Goal: Task Accomplishment & Management: Manage account settings

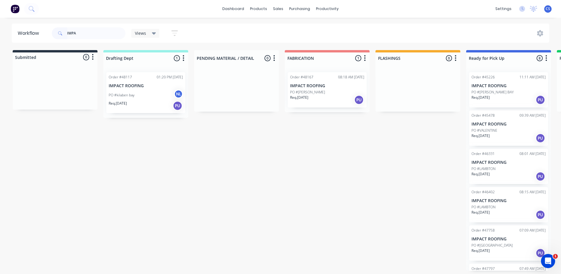
scroll to position [105, 0]
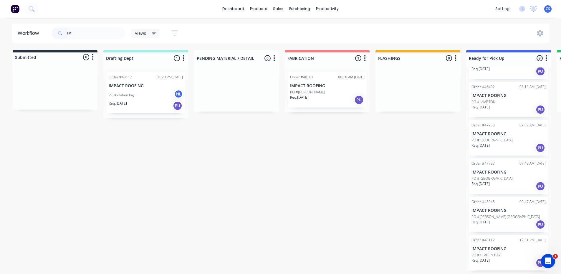
type input "I"
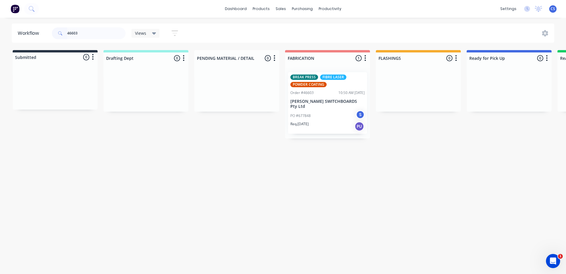
type input "46603"
click at [300, 121] on p "Req. [DATE]" at bounding box center [299, 123] width 18 height 5
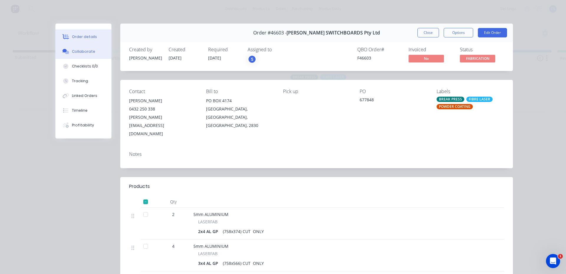
click at [74, 50] on div "Collaborate" at bounding box center [83, 51] width 23 height 5
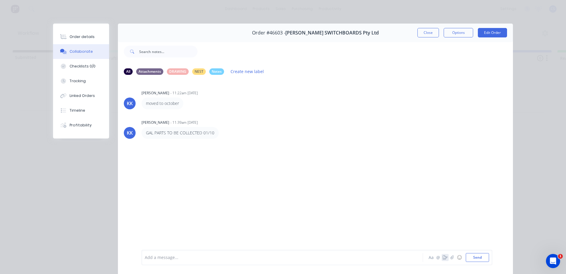
click at [443, 258] on icon "button" at bounding box center [445, 257] width 5 height 4
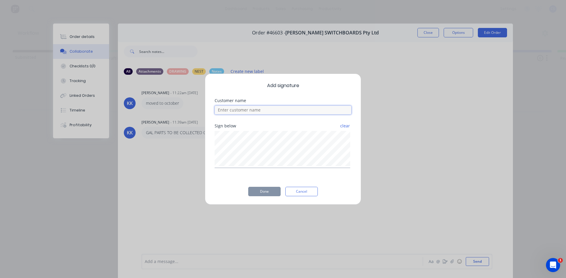
click at [233, 114] on input at bounding box center [282, 110] width 137 height 9
type input "[PERSON_NAME] COLLECTED GAL"
click at [268, 193] on button "Done" at bounding box center [264, 191] width 32 height 9
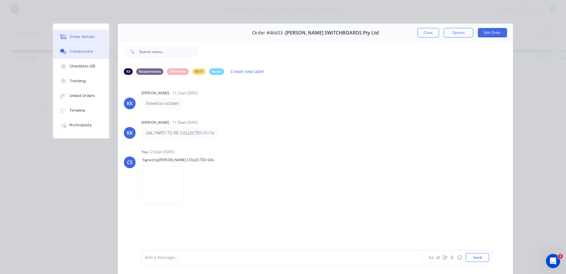
click at [88, 32] on button "Order details" at bounding box center [81, 36] width 56 height 15
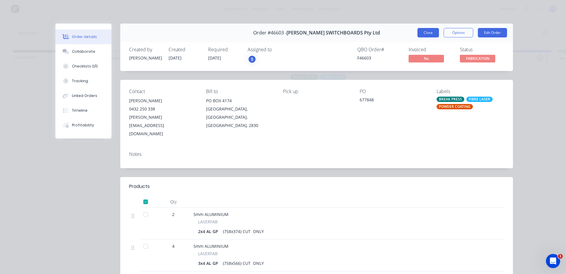
click at [426, 29] on button "Close" at bounding box center [428, 32] width 22 height 9
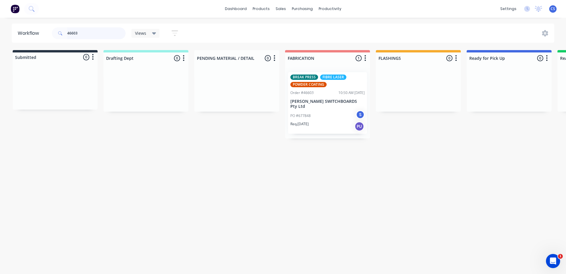
click at [82, 28] on input "46603" at bounding box center [96, 33] width 58 height 12
type input "4"
type input "45998"
click at [347, 122] on div "Req. [DATE] PU" at bounding box center [327, 126] width 74 height 10
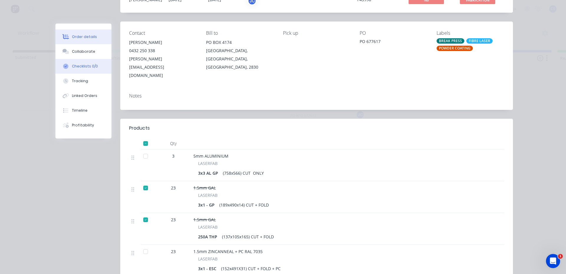
scroll to position [88, 0]
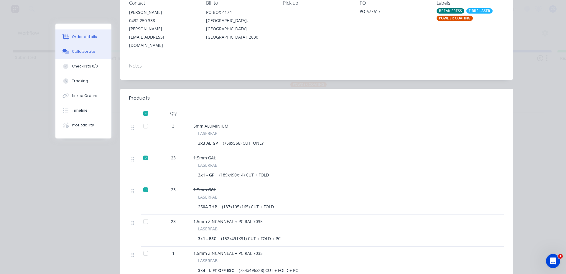
click at [82, 50] on div "Collaborate" at bounding box center [83, 51] width 23 height 5
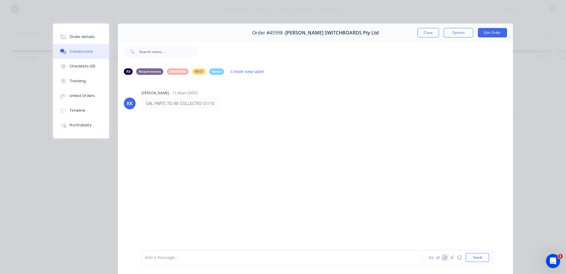
click at [443, 258] on icon "button" at bounding box center [445, 257] width 5 height 4
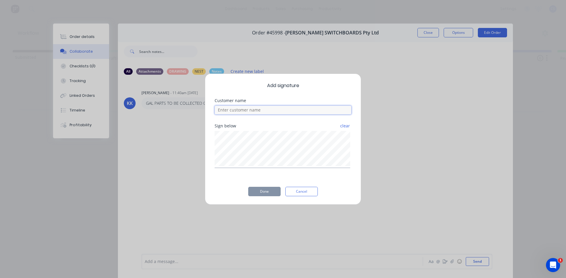
click at [235, 111] on input at bounding box center [282, 110] width 137 height 9
type input "[PERSON_NAME] COLLECTED GAL PARTS"
click at [265, 192] on button "Done" at bounding box center [264, 191] width 32 height 9
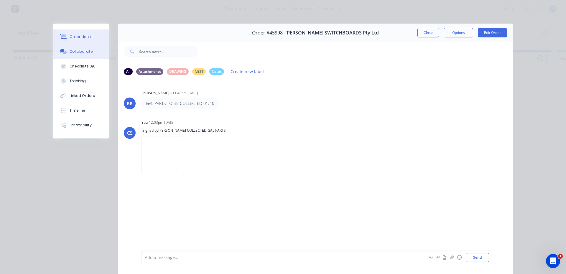
click at [70, 39] on div "Order details" at bounding box center [82, 36] width 25 height 5
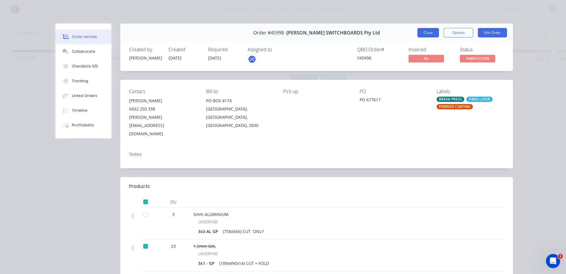
click at [426, 31] on button "Close" at bounding box center [428, 32] width 22 height 9
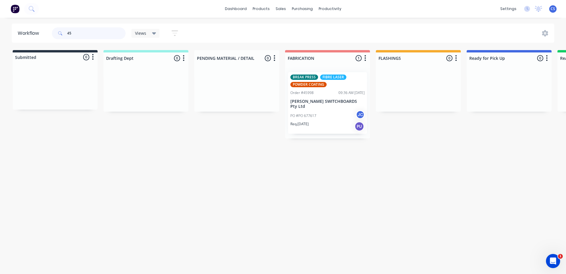
type input "4"
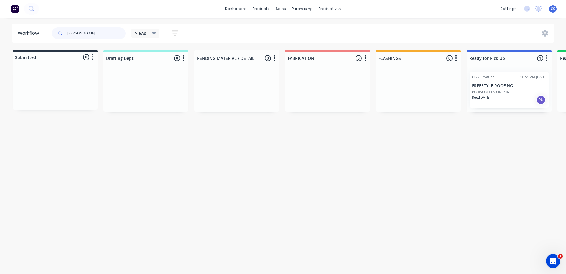
type input "[PERSON_NAME]"
click at [496, 102] on div "Req. [DATE] PU" at bounding box center [509, 100] width 74 height 10
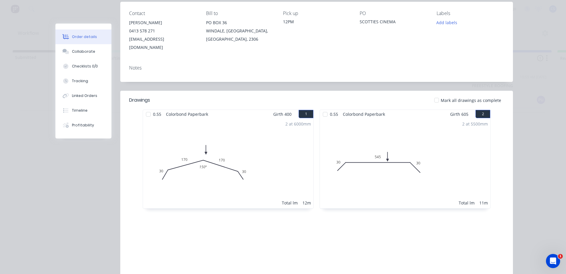
scroll to position [32, 0]
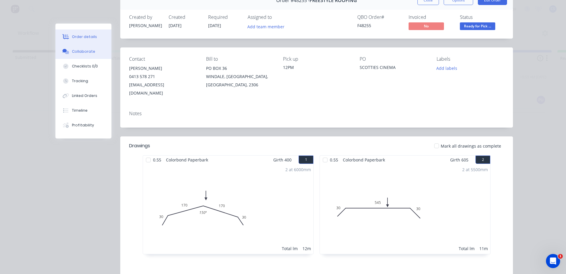
click at [77, 53] on div "Collaborate" at bounding box center [83, 51] width 23 height 5
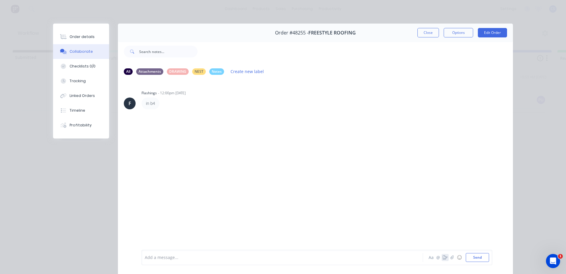
click at [441, 260] on button "button" at bounding box center [444, 257] width 7 height 7
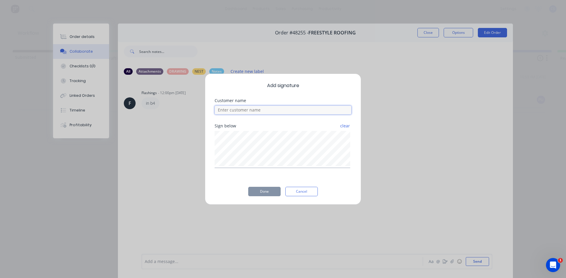
click at [252, 110] on input at bounding box center [282, 110] width 137 height 9
type input "SHAYNE"
click at [260, 192] on button "Done" at bounding box center [264, 191] width 32 height 9
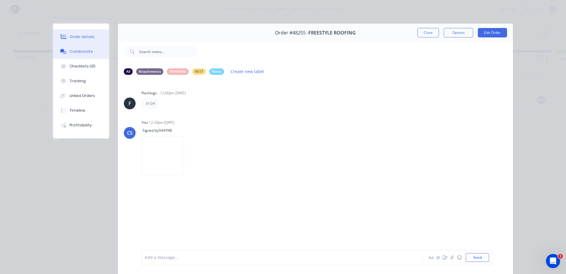
click at [90, 34] on button "Order details" at bounding box center [81, 36] width 56 height 15
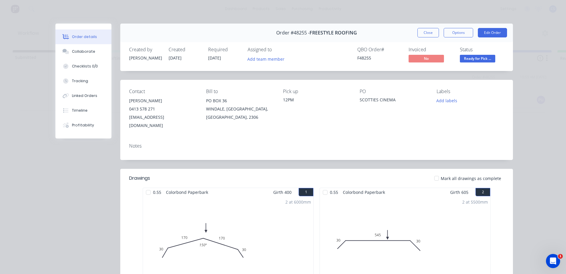
click at [465, 57] on span "Ready for Pick ..." at bounding box center [477, 58] width 35 height 7
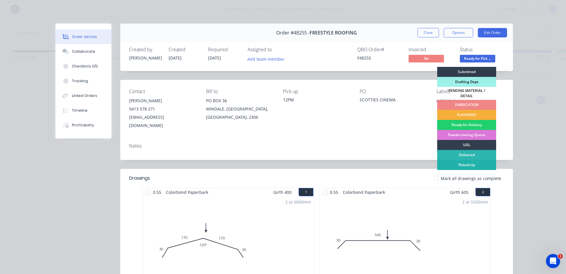
click at [471, 164] on div "Picked Up" at bounding box center [466, 165] width 59 height 10
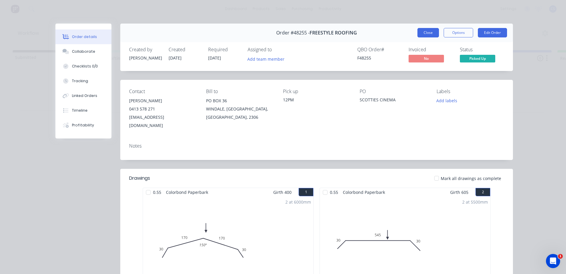
click at [417, 33] on button "Close" at bounding box center [428, 32] width 22 height 9
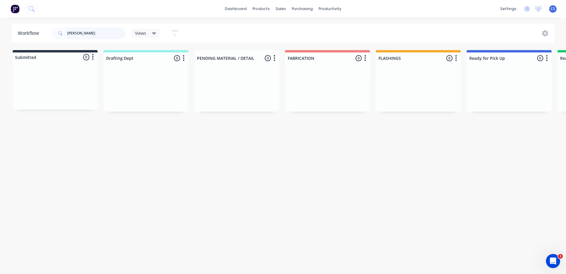
drag, startPoint x: 88, startPoint y: 32, endPoint x: 1, endPoint y: 18, distance: 88.2
click at [0, 19] on div "dashboard products sales purchasing productivity dashboard products Product Cat…" at bounding box center [283, 119] width 566 height 239
type input "ARIST"
click at [497, 92] on p "PO #aristoclad sample" at bounding box center [490, 92] width 36 height 5
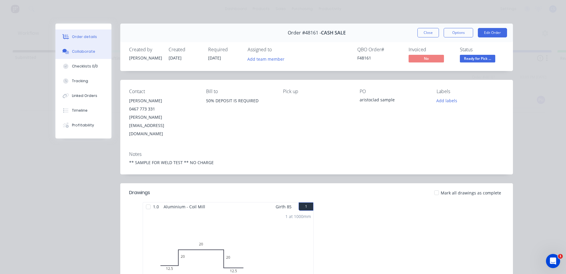
click at [81, 51] on div "Collaborate" at bounding box center [83, 51] width 23 height 5
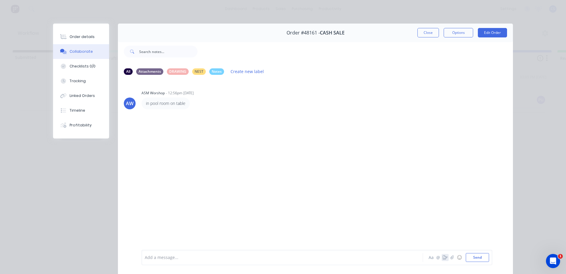
click at [443, 259] on icon "button" at bounding box center [445, 257] width 5 height 4
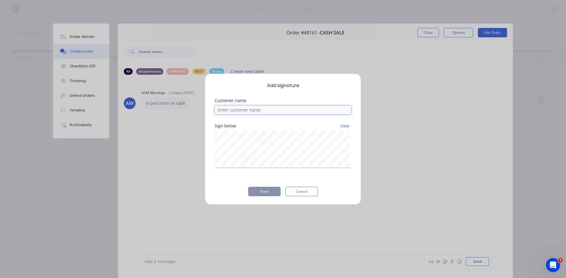
click at [263, 110] on input at bounding box center [282, 110] width 137 height 9
type input "[PERSON_NAME]"
click at [262, 191] on button "Done" at bounding box center [264, 191] width 32 height 9
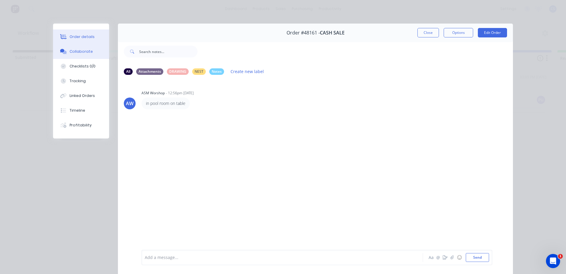
click at [87, 38] on div "Order details" at bounding box center [82, 36] width 25 height 5
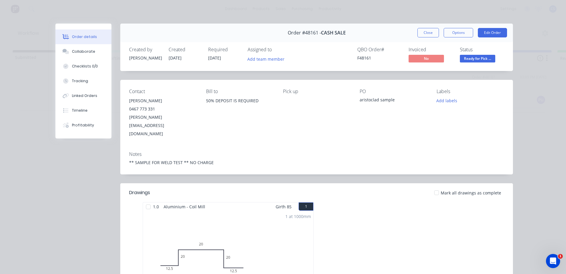
click at [464, 62] on span "Ready for Pick ..." at bounding box center [477, 58] width 35 height 7
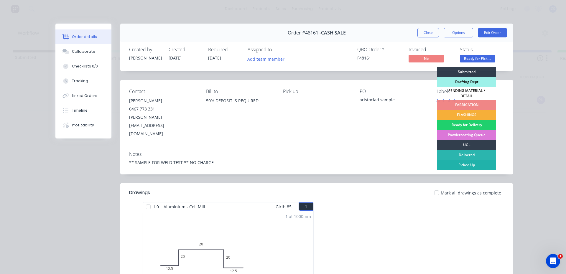
click at [462, 161] on div "Picked Up" at bounding box center [466, 165] width 59 height 10
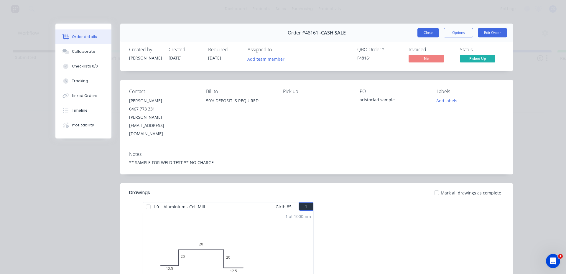
click at [429, 29] on button "Close" at bounding box center [428, 32] width 22 height 9
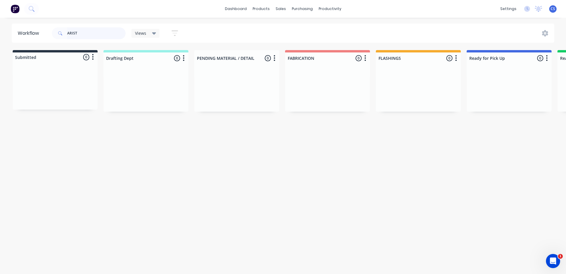
drag, startPoint x: 85, startPoint y: 33, endPoint x: 25, endPoint y: 24, distance: 60.5
click at [25, 24] on header "Workflow ARIST Views Save new view None (Default) edit [PERSON_NAME] edit [PERS…" at bounding box center [283, 33] width 542 height 19
type input "HCB"
click at [513, 105] on p "PO #RURAL AND LAND MANAGEMENT" at bounding box center [502, 103] width 61 height 5
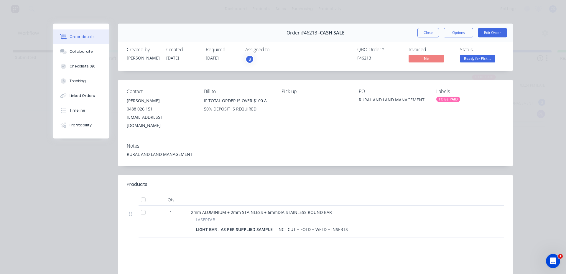
scroll to position [29, 0]
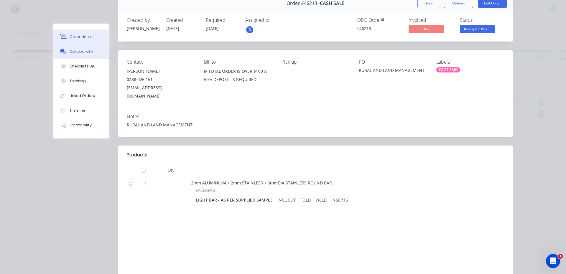
click at [87, 55] on button "Collaborate" at bounding box center [81, 51] width 56 height 15
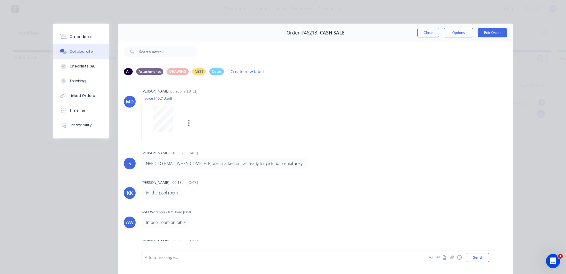
scroll to position [0, 0]
click at [443, 260] on button "button" at bounding box center [444, 257] width 7 height 7
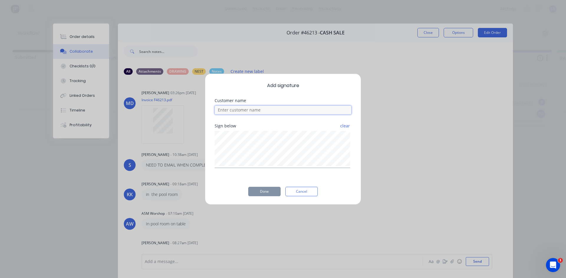
click at [289, 113] on input at bounding box center [282, 110] width 137 height 9
type input "[PERSON_NAME]"
click at [273, 194] on button "Done" at bounding box center [264, 191] width 32 height 9
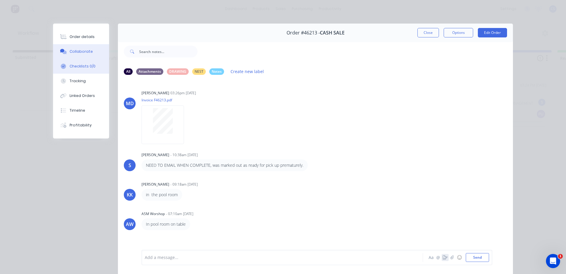
scroll to position [6, 0]
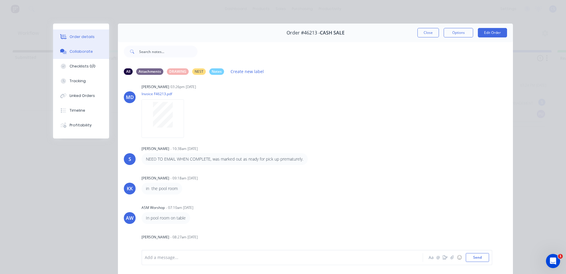
click at [85, 35] on div "Order details" at bounding box center [82, 36] width 25 height 5
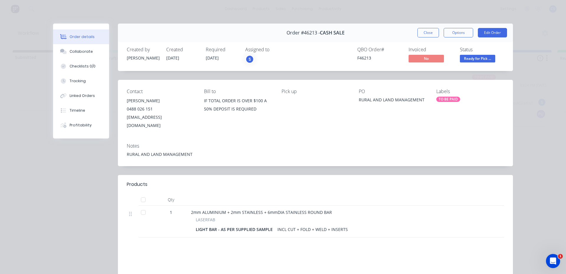
click at [471, 59] on span "Ready for Pick ..." at bounding box center [477, 58] width 35 height 7
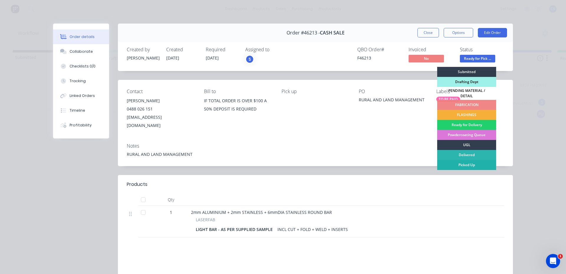
click at [457, 162] on div "Picked Up" at bounding box center [466, 165] width 59 height 10
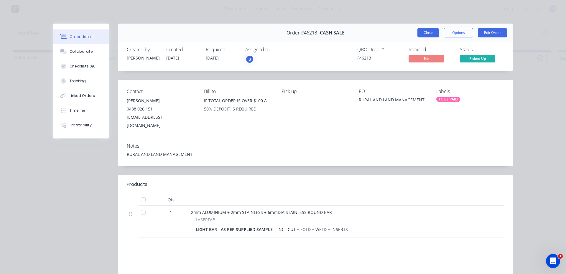
click at [430, 31] on button "Close" at bounding box center [428, 32] width 22 height 9
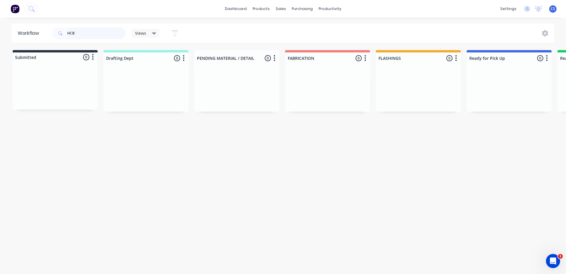
drag, startPoint x: 98, startPoint y: 35, endPoint x: 1, endPoint y: 32, distance: 97.6
click at [1, 32] on div "Workflow HCB Views Save new view None (Default) edit [PERSON_NAME] edit [PERSON…" at bounding box center [283, 33] width 566 height 19
type input "CDH"
click at [504, 92] on p "CASH SALE" at bounding box center [509, 94] width 74 height 5
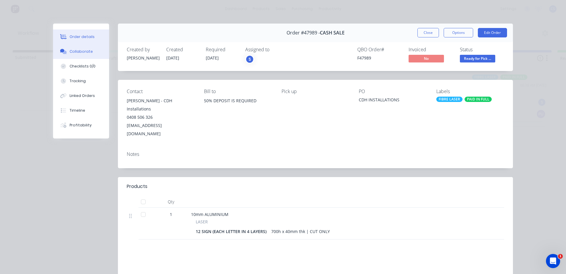
click at [91, 53] on button "Collaborate" at bounding box center [81, 51] width 56 height 15
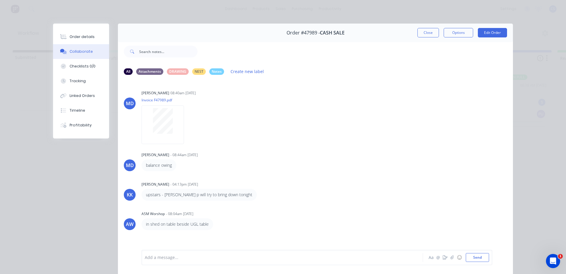
scroll to position [31, 0]
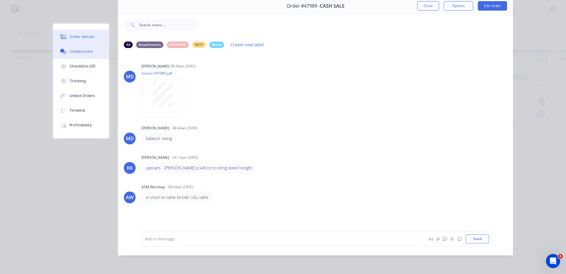
click at [72, 34] on div "Order details" at bounding box center [82, 36] width 25 height 5
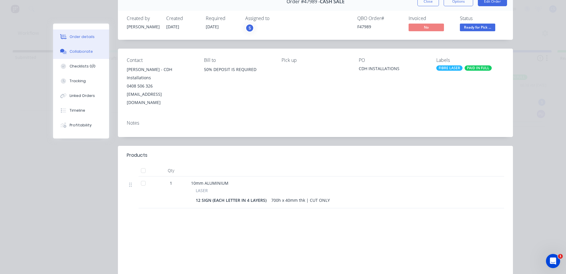
click at [68, 55] on button "Collaborate" at bounding box center [81, 51] width 56 height 15
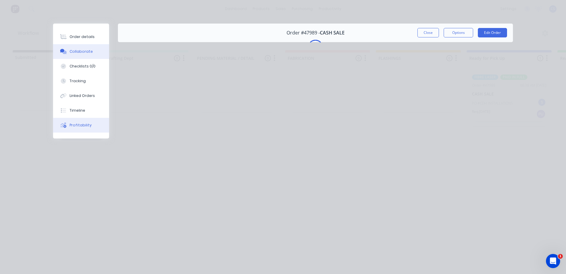
scroll to position [0, 0]
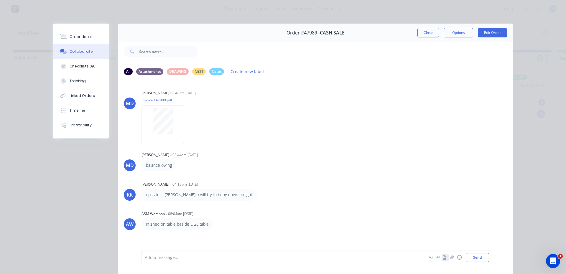
click at [443, 258] on icon "button" at bounding box center [445, 257] width 5 height 4
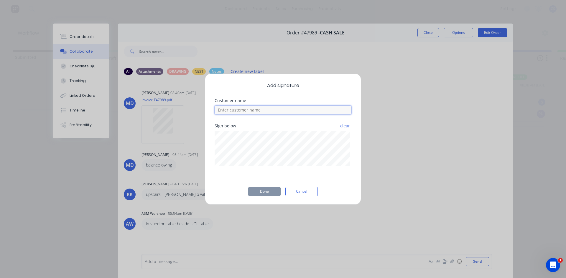
click at [257, 113] on input at bounding box center [282, 110] width 137 height 9
type input "[PERSON_NAME]"
click at [266, 192] on button "Done" at bounding box center [264, 191] width 32 height 9
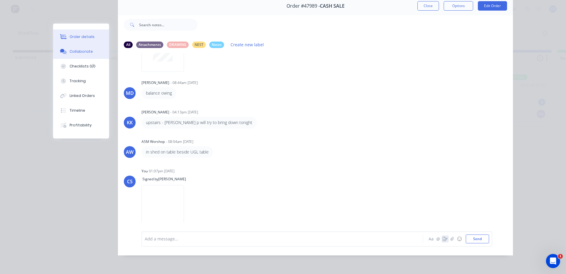
scroll to position [31, 0]
click at [86, 37] on div "Order details" at bounding box center [82, 36] width 25 height 5
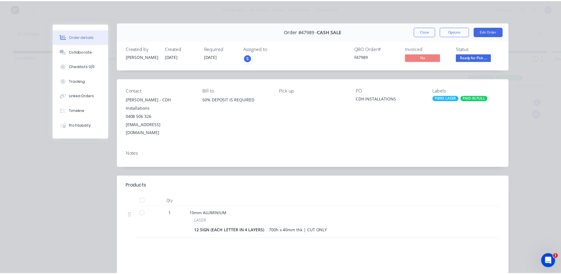
scroll to position [0, 0]
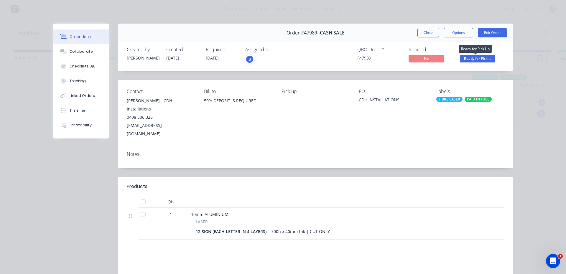
click at [466, 57] on span "Ready for Pick ..." at bounding box center [477, 58] width 35 height 7
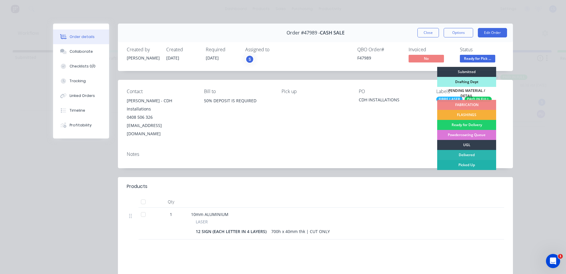
click at [450, 162] on div "Picked Up" at bounding box center [466, 165] width 59 height 10
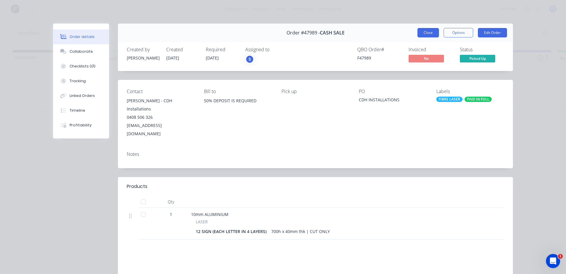
click at [428, 33] on button "Close" at bounding box center [428, 32] width 22 height 9
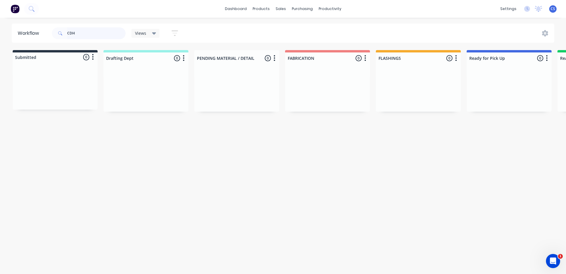
drag, startPoint x: 82, startPoint y: 34, endPoint x: 51, endPoint y: 36, distance: 31.6
click at [51, 36] on div "CDH Views Save new view None (Default) edit [PERSON_NAME] edit [PERSON_NAME] ed…" at bounding box center [118, 33] width 134 height 18
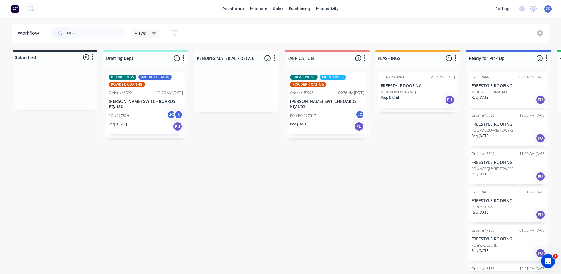
click at [397, 91] on p "PO #[PERSON_NAME]" at bounding box center [398, 92] width 35 height 5
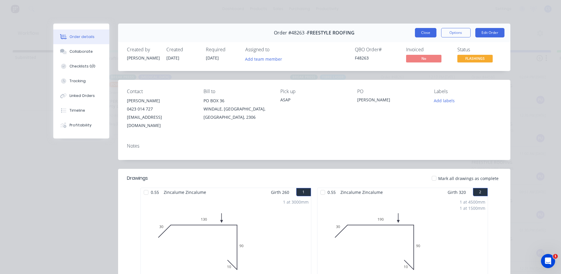
click at [421, 37] on button "Close" at bounding box center [426, 32] width 22 height 9
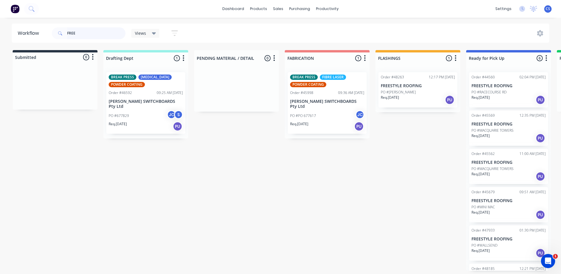
drag, startPoint x: 92, startPoint y: 37, endPoint x: 0, endPoint y: 25, distance: 92.4
click at [0, 25] on div "Workflow FREE Views Save new view None (Default) edit [PERSON_NAME] edit [PERSO…" at bounding box center [280, 33] width 561 height 19
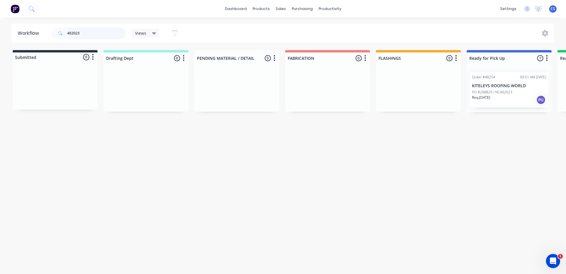
type input "402023"
click at [499, 93] on p "PO #208829 / NC402023" at bounding box center [492, 92] width 40 height 5
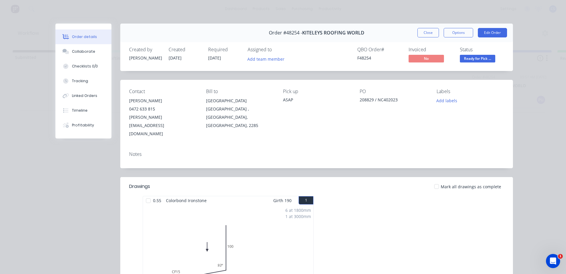
scroll to position [118, 0]
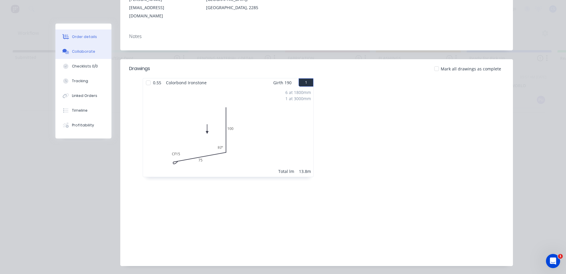
click at [75, 53] on div "Collaborate" at bounding box center [83, 51] width 23 height 5
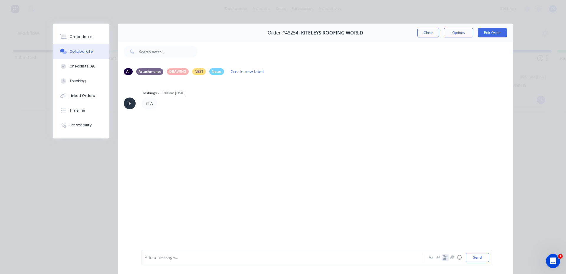
click at [443, 260] on button "button" at bounding box center [444, 257] width 7 height 7
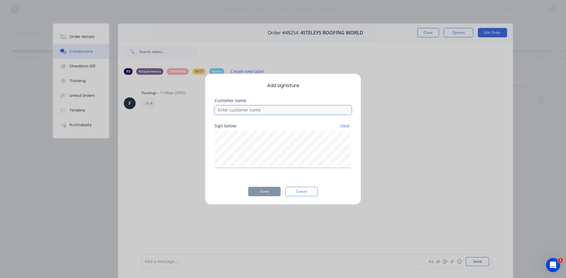
click at [257, 113] on input at bounding box center [282, 110] width 137 height 9
type input "[PERSON_NAME]"
click at [261, 195] on button "Done" at bounding box center [264, 191] width 32 height 9
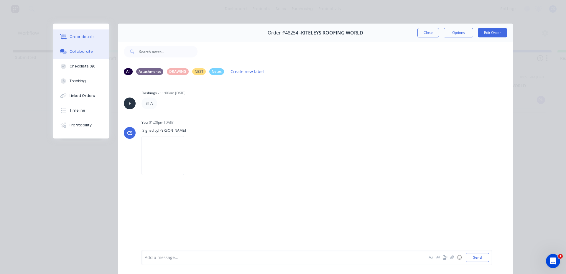
click at [93, 39] on button "Order details" at bounding box center [81, 36] width 56 height 15
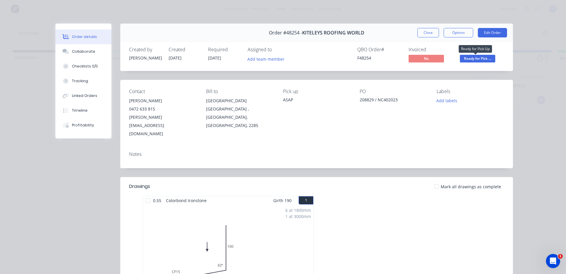
click at [490, 60] on span "Ready for Pick ..." at bounding box center [477, 58] width 35 height 7
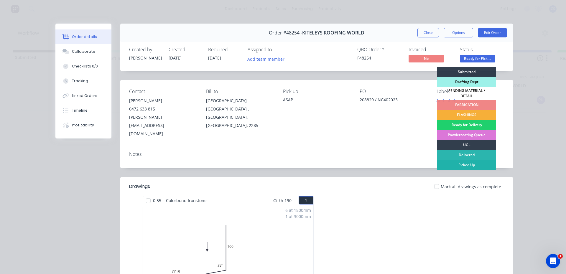
click at [478, 160] on div "Picked Up" at bounding box center [466, 165] width 59 height 10
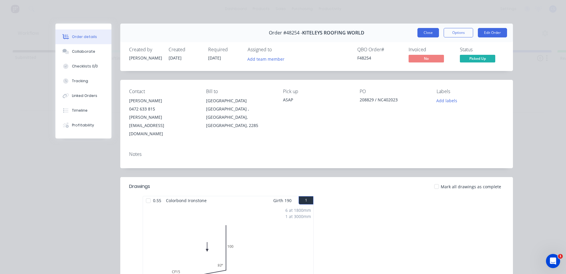
click at [419, 31] on button "Close" at bounding box center [428, 32] width 22 height 9
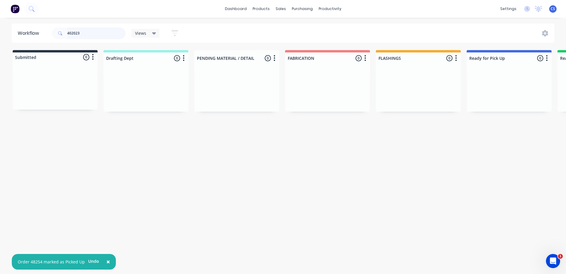
click at [105, 36] on input "402023" at bounding box center [96, 33] width 58 height 12
type input "4"
